Goal: Navigation & Orientation: Find specific page/section

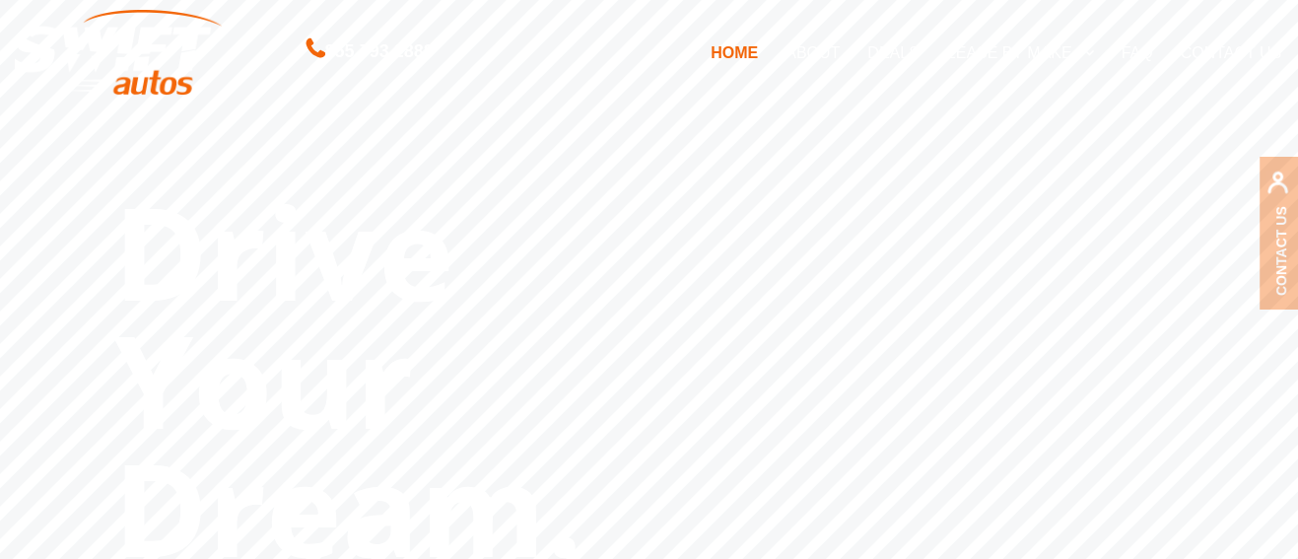
click at [884, 50] on link "DEALS" at bounding box center [892, 52] width 79 height 41
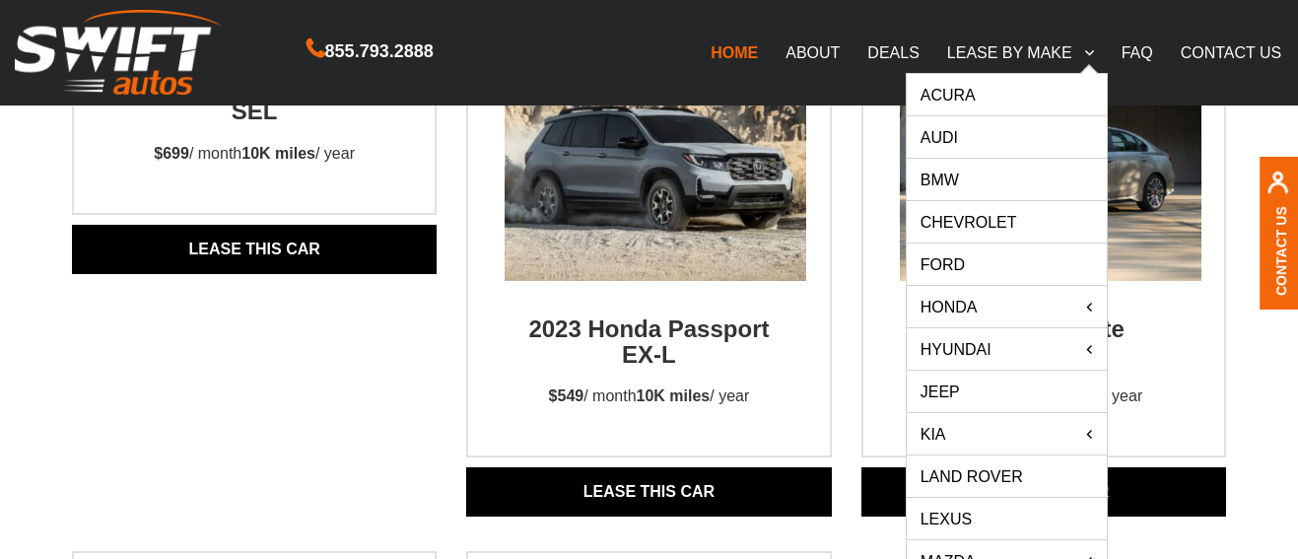
scroll to position [1683, 0]
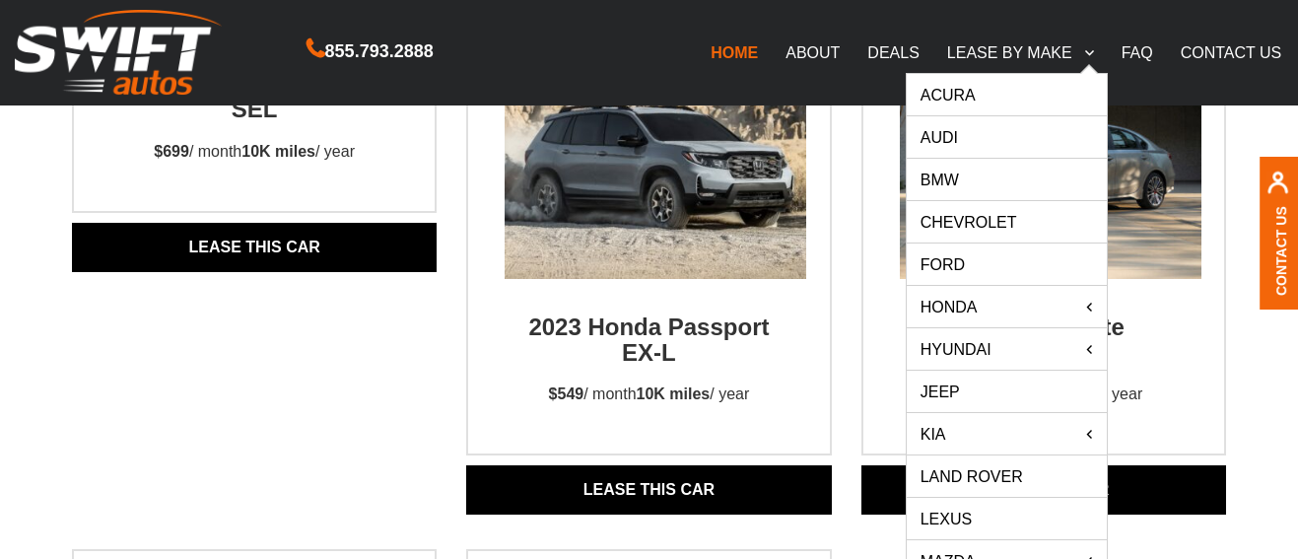
click at [1016, 479] on link "Land Rover" at bounding box center [1007, 475] width 200 height 41
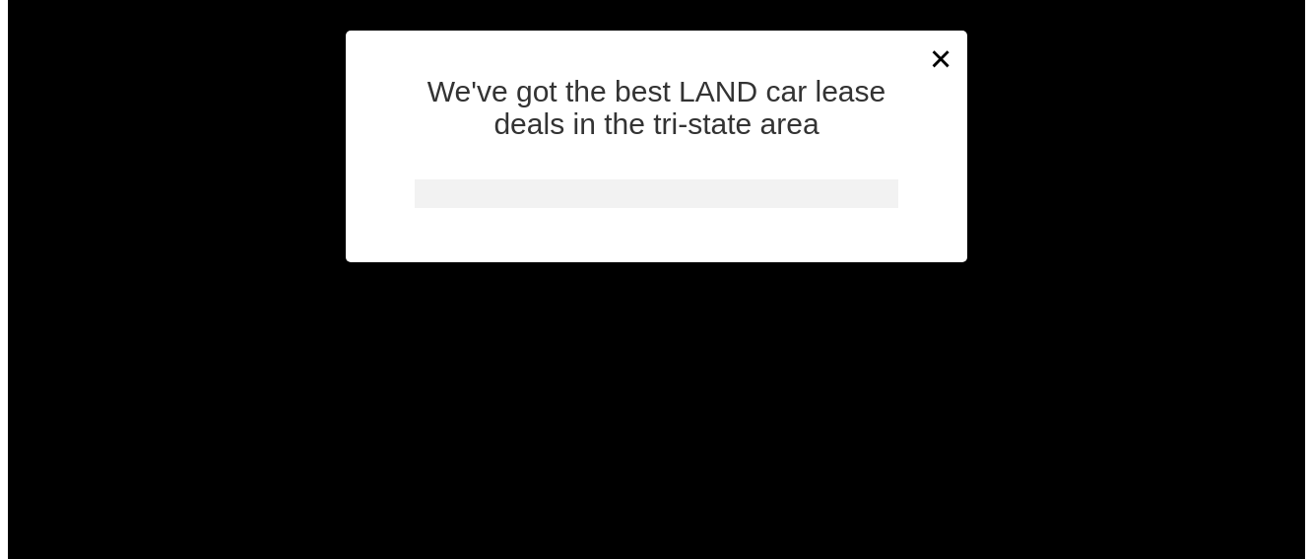
scroll to position [665, 0]
